Goal: Find specific page/section: Find specific page/section

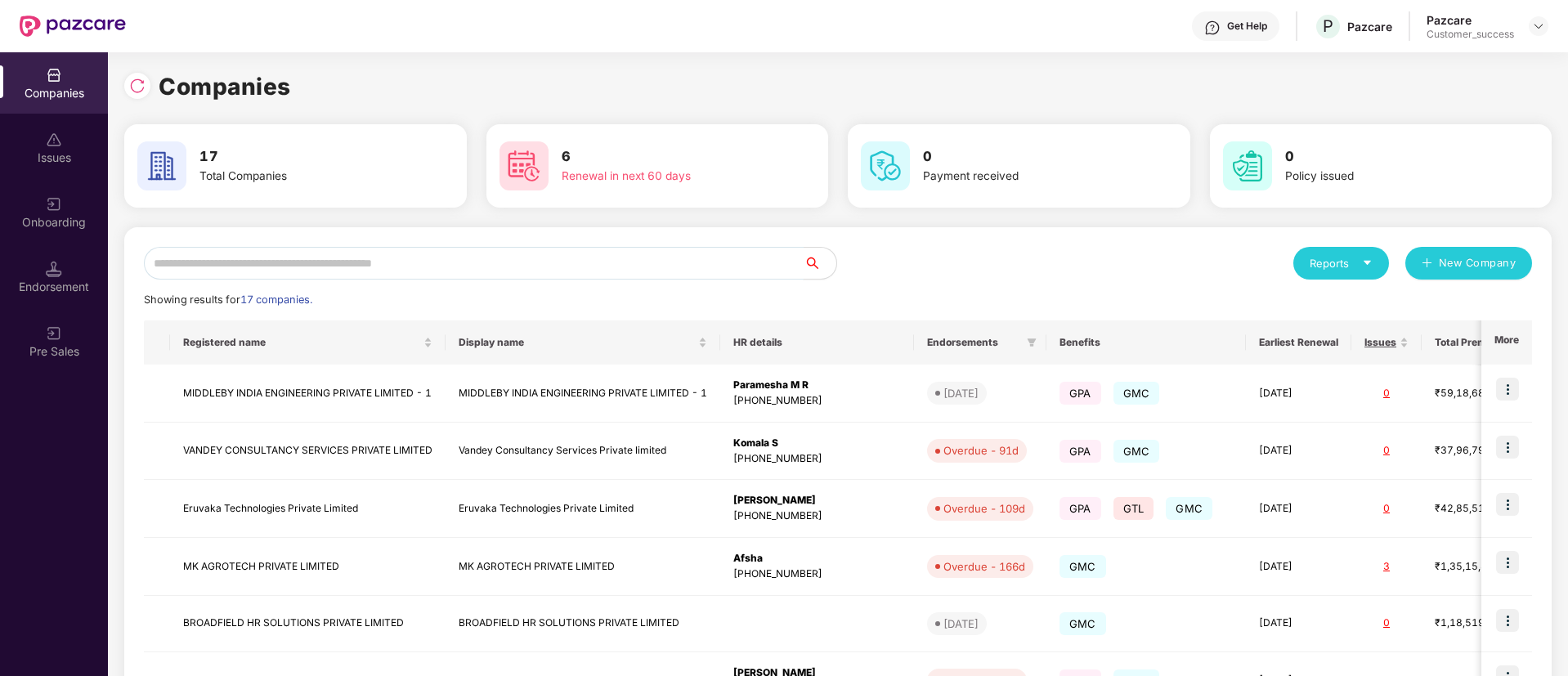
click at [473, 262] on input "text" at bounding box center [474, 263] width 660 height 33
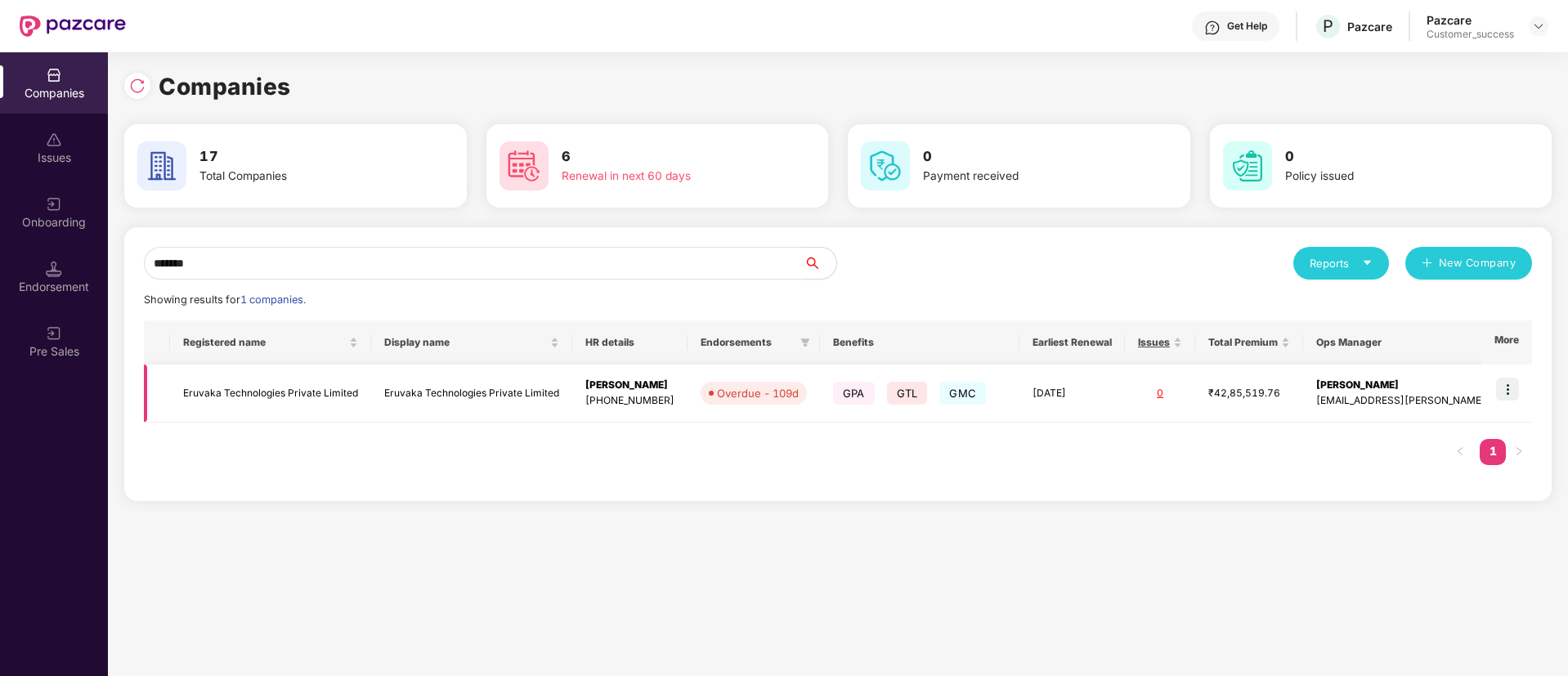
type input "*******"
click at [1506, 386] on img at bounding box center [1507, 389] width 23 height 23
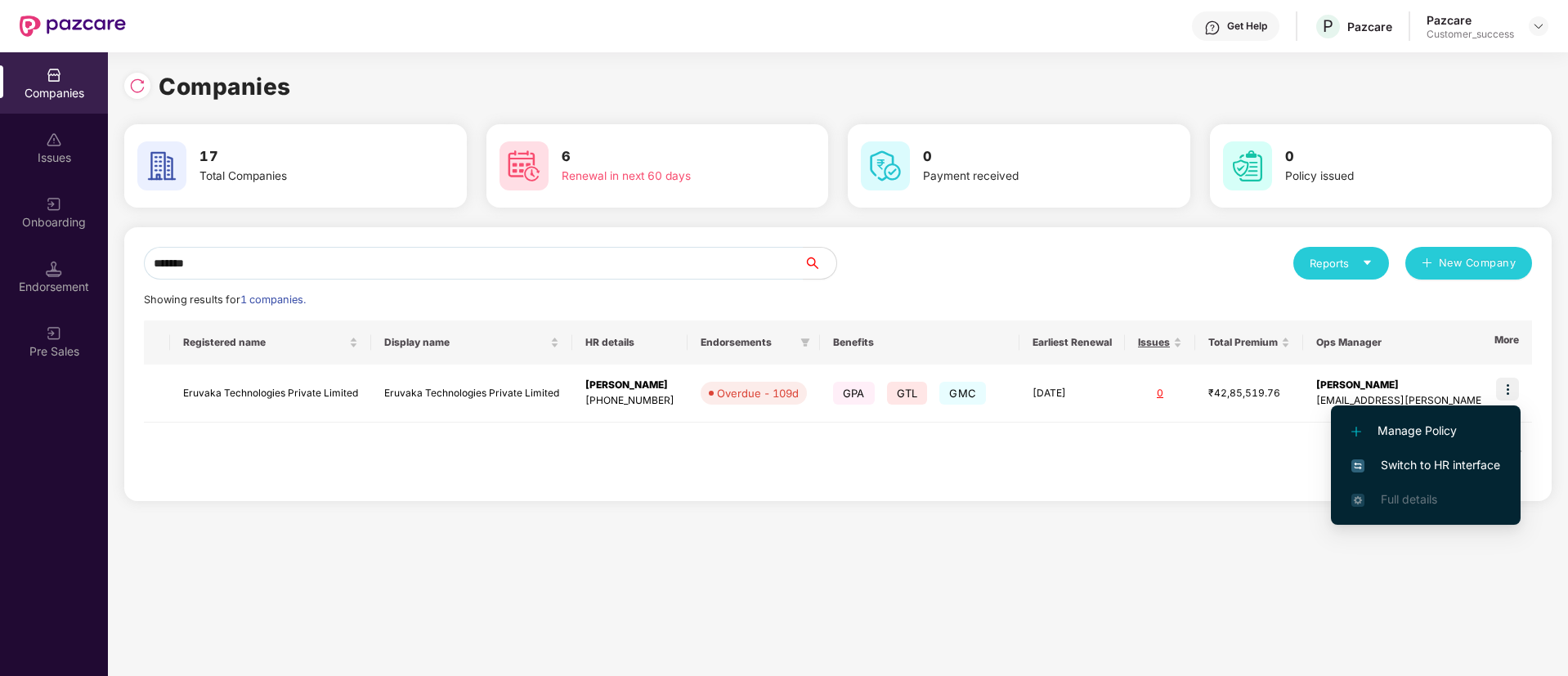
click at [1441, 458] on span "Switch to HR interface" at bounding box center [1426, 465] width 149 height 18
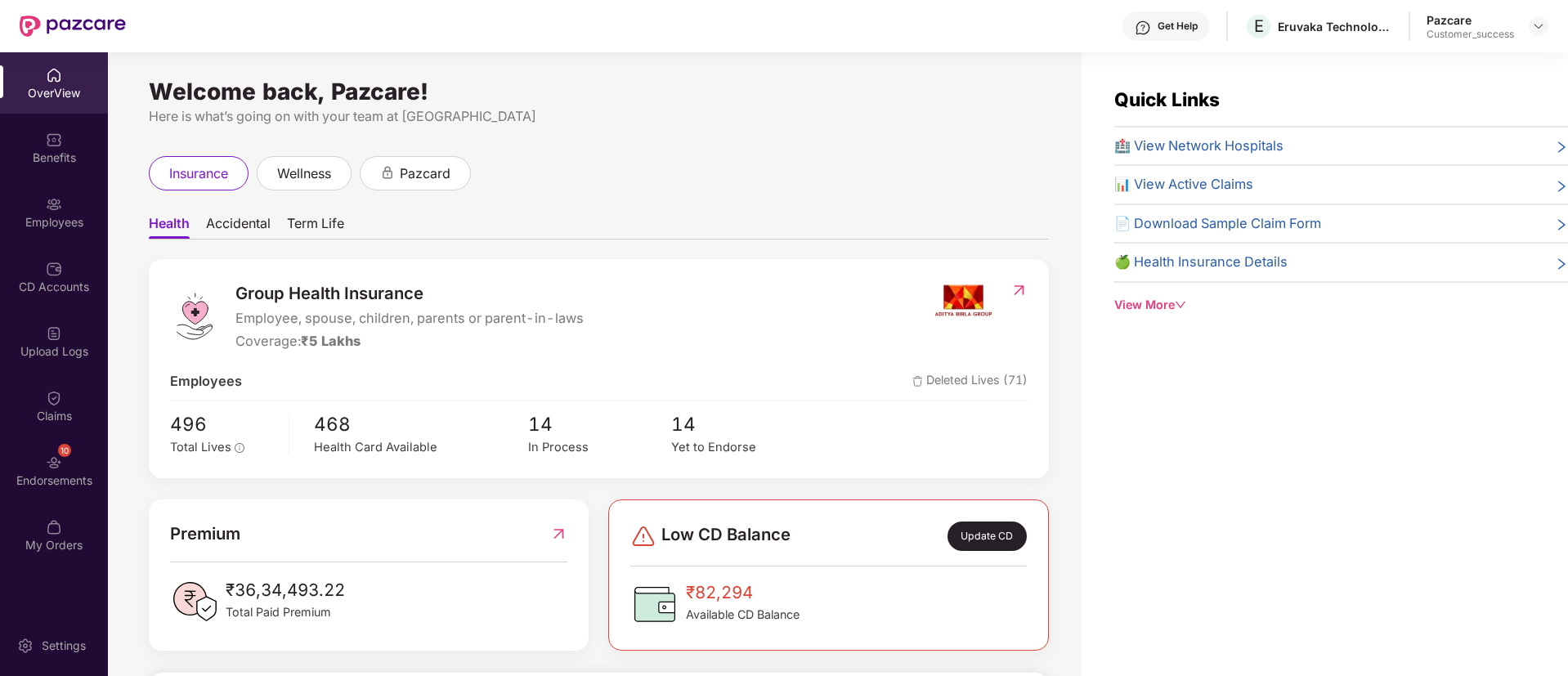
click at [69, 212] on div "Employees" at bounding box center [54, 212] width 108 height 61
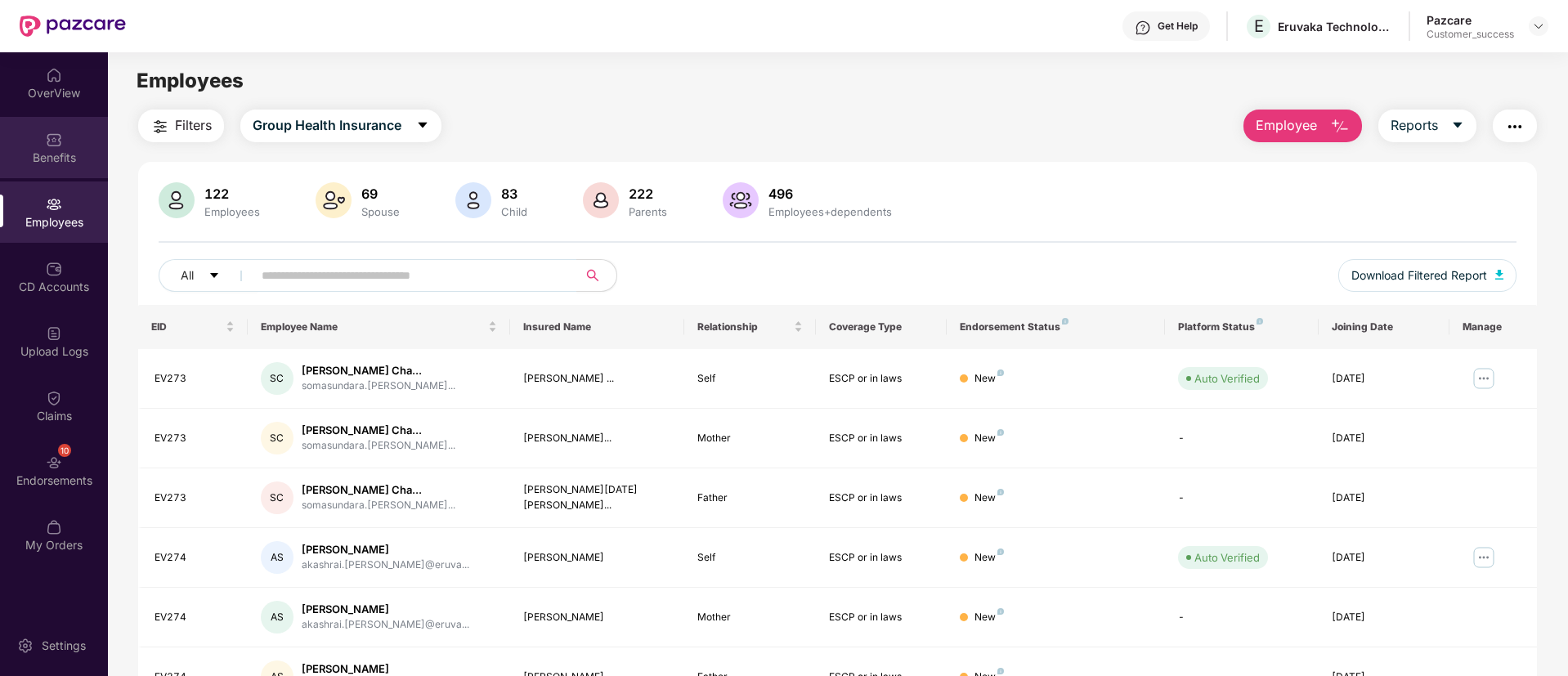
click at [62, 168] on div "Benefits" at bounding box center [54, 147] width 108 height 61
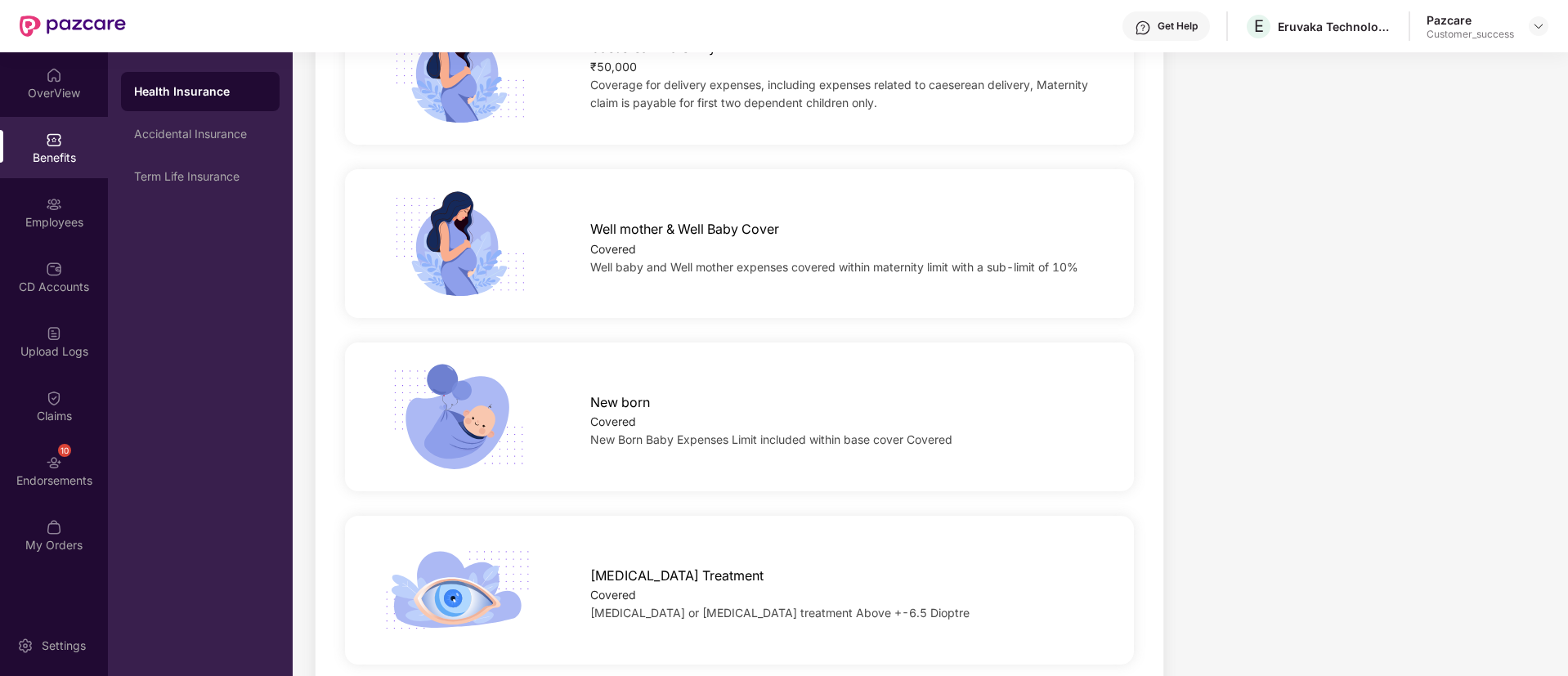
scroll to position [1473, 0]
